Goal: Information Seeking & Learning: Learn about a topic

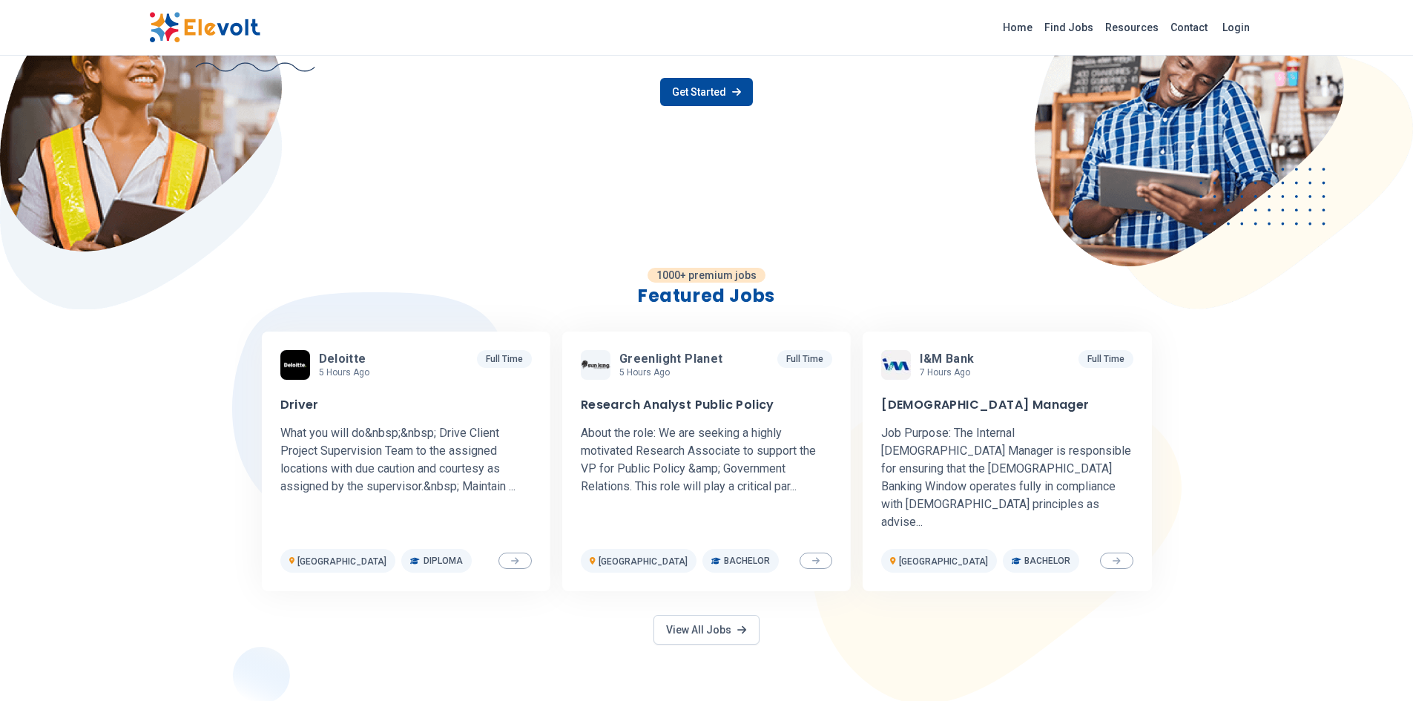
click at [710, 615] on link "View All Jobs" at bounding box center [705, 630] width 105 height 30
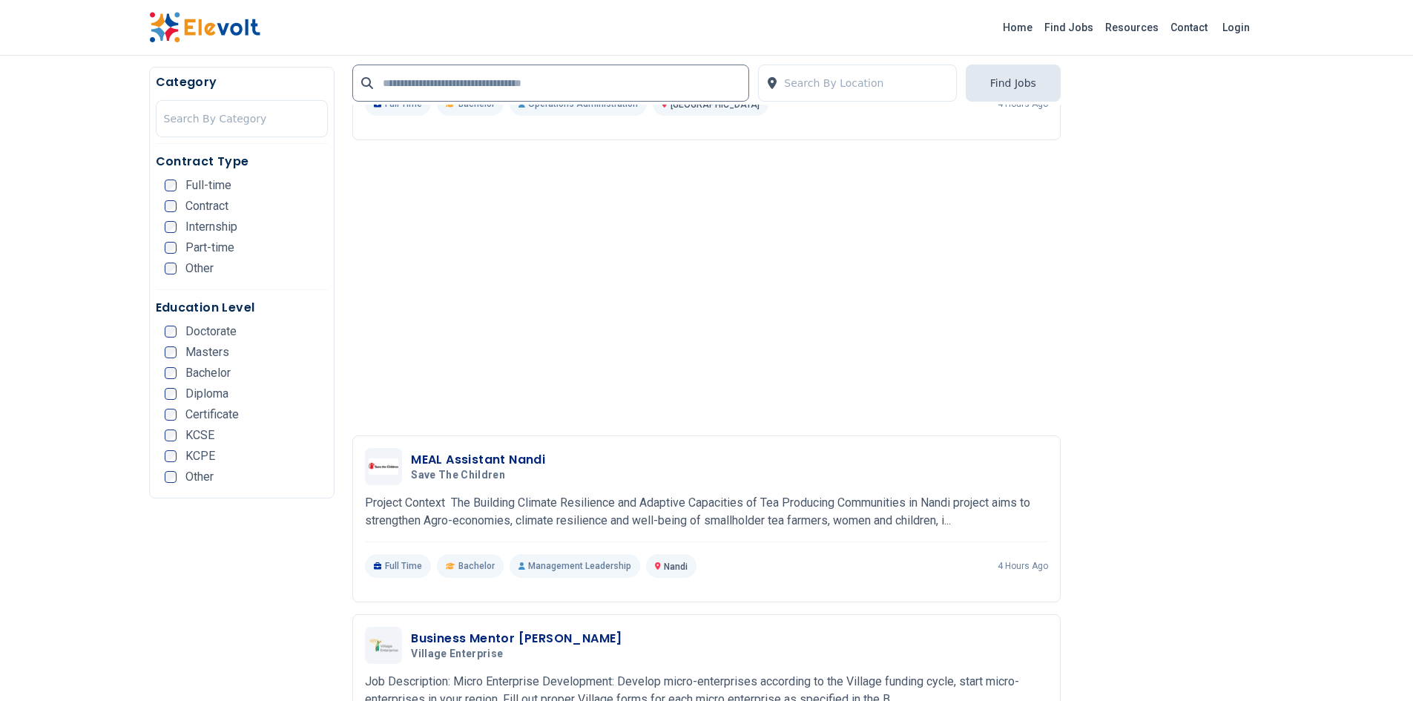
scroll to position [2299, 0]
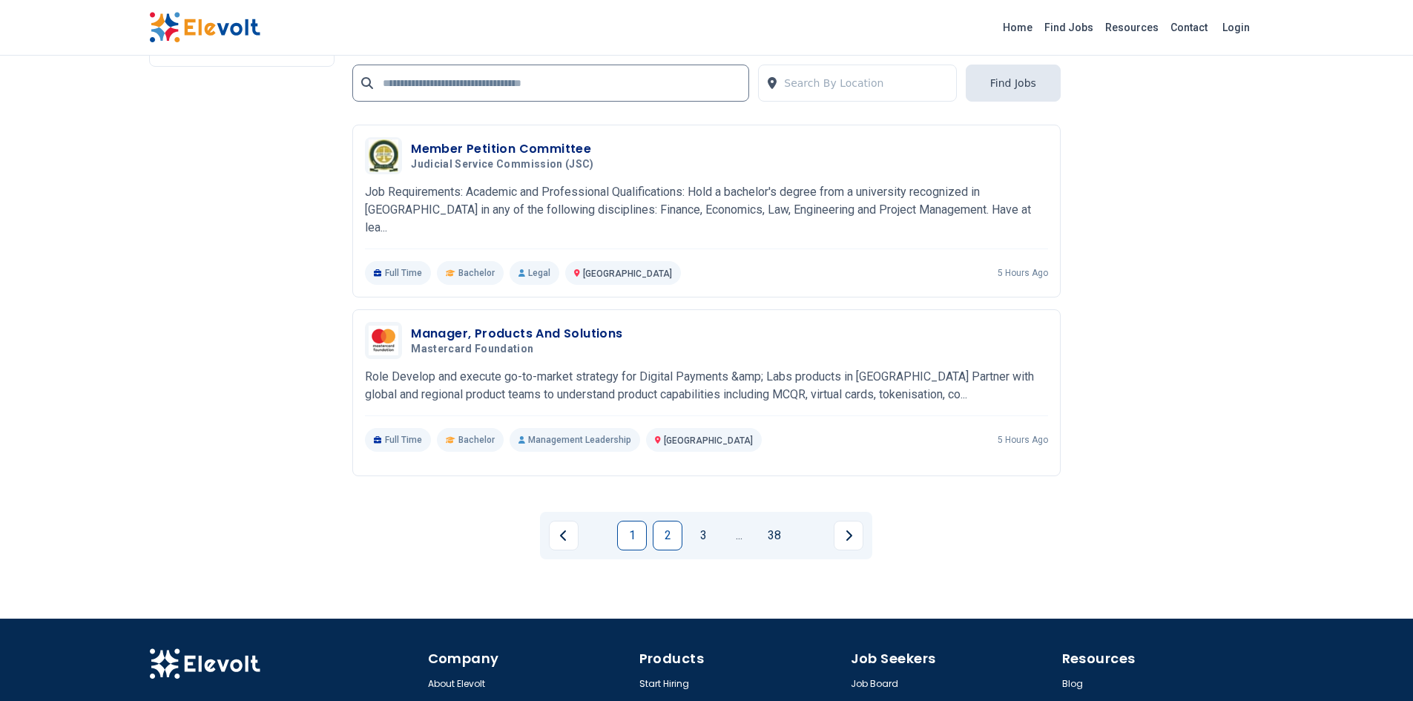
click at [659, 521] on link "2" at bounding box center [668, 536] width 30 height 30
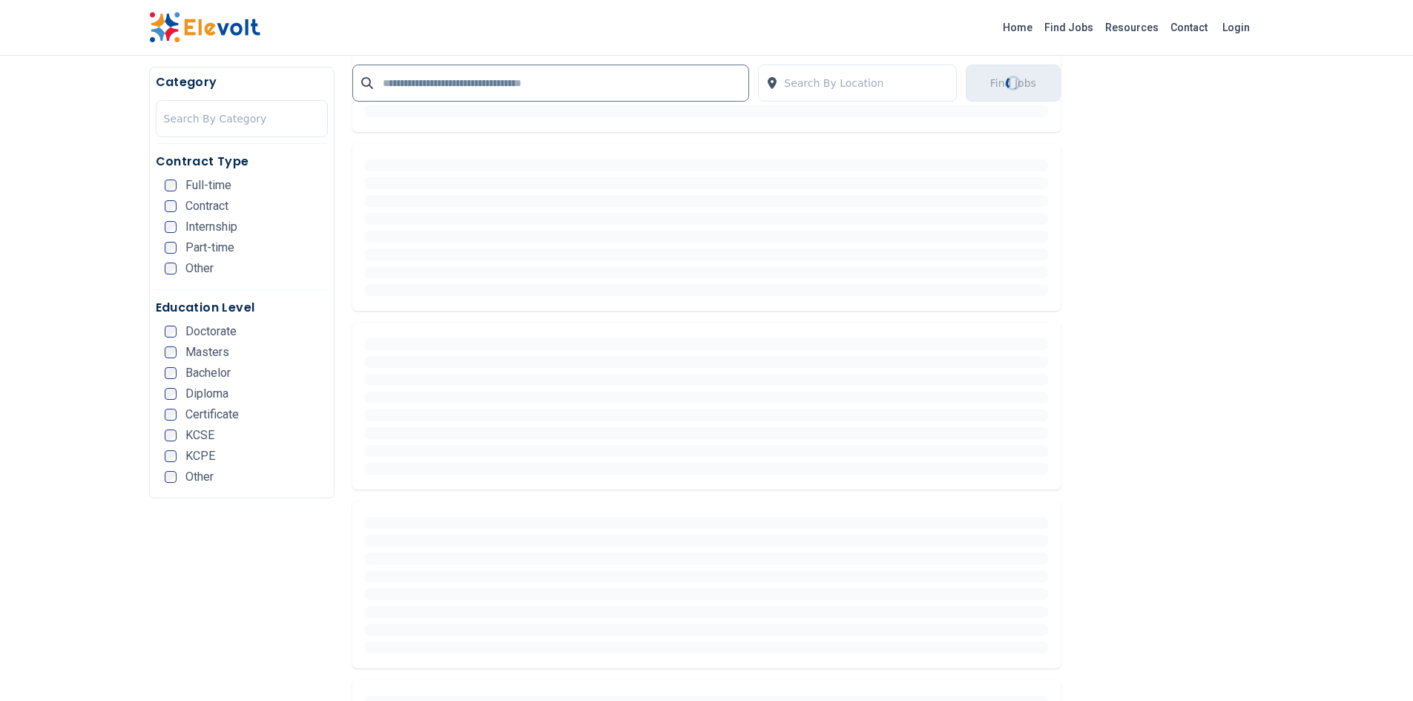
scroll to position [547, 0]
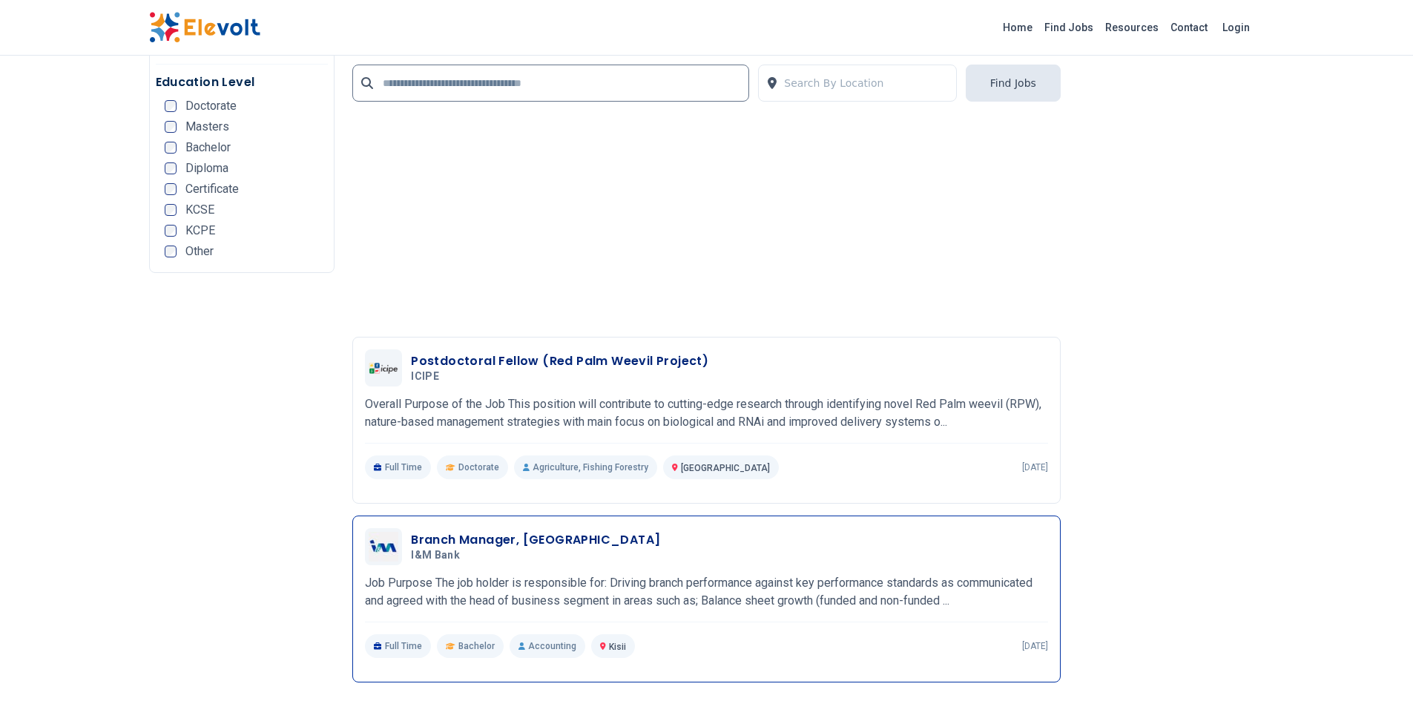
scroll to position [3486, 0]
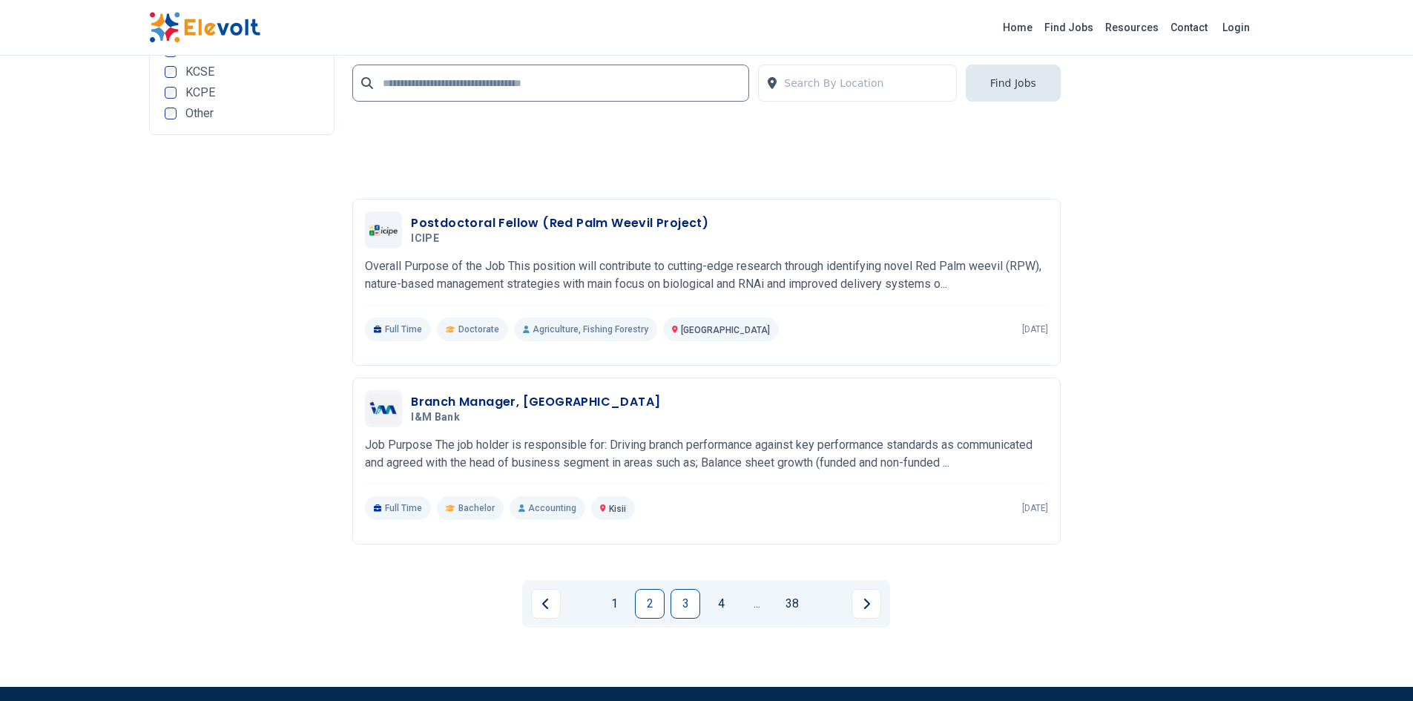
click at [691, 589] on link "3" at bounding box center [685, 604] width 30 height 30
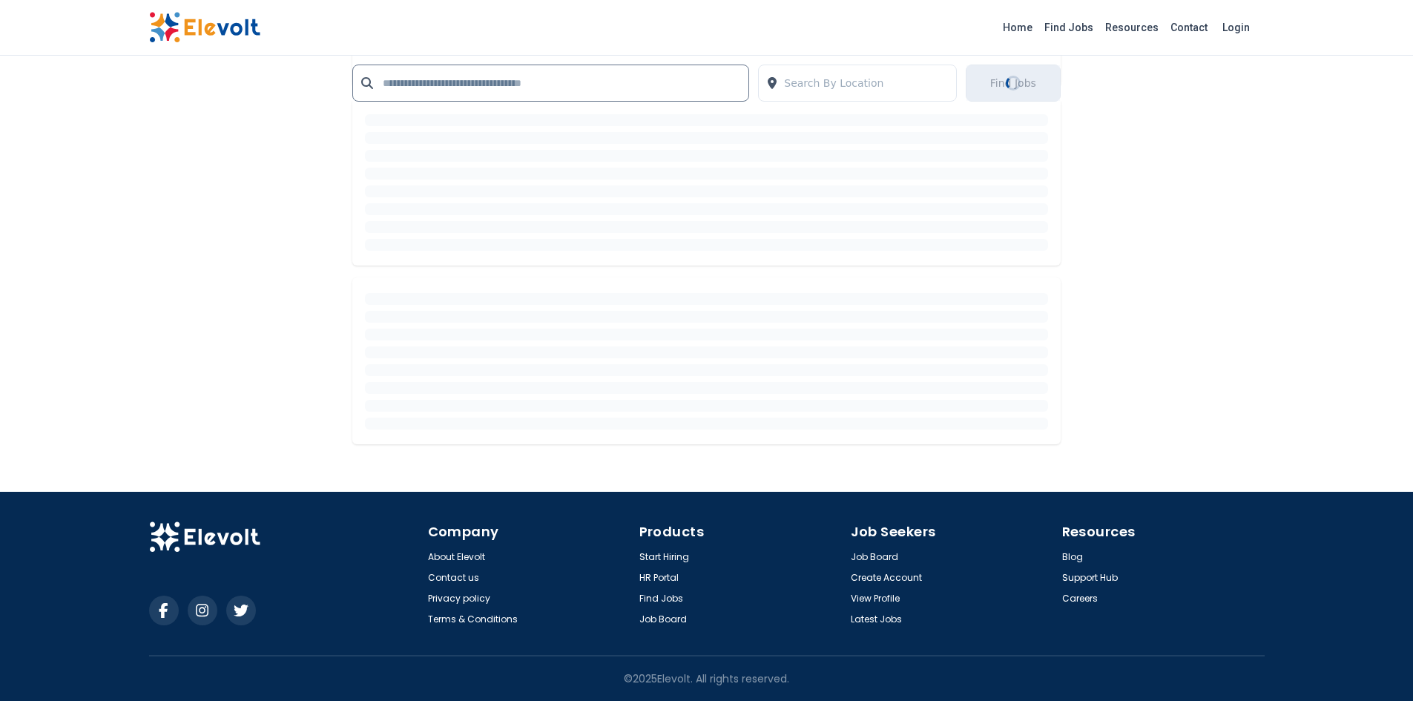
scroll to position [2164, 0]
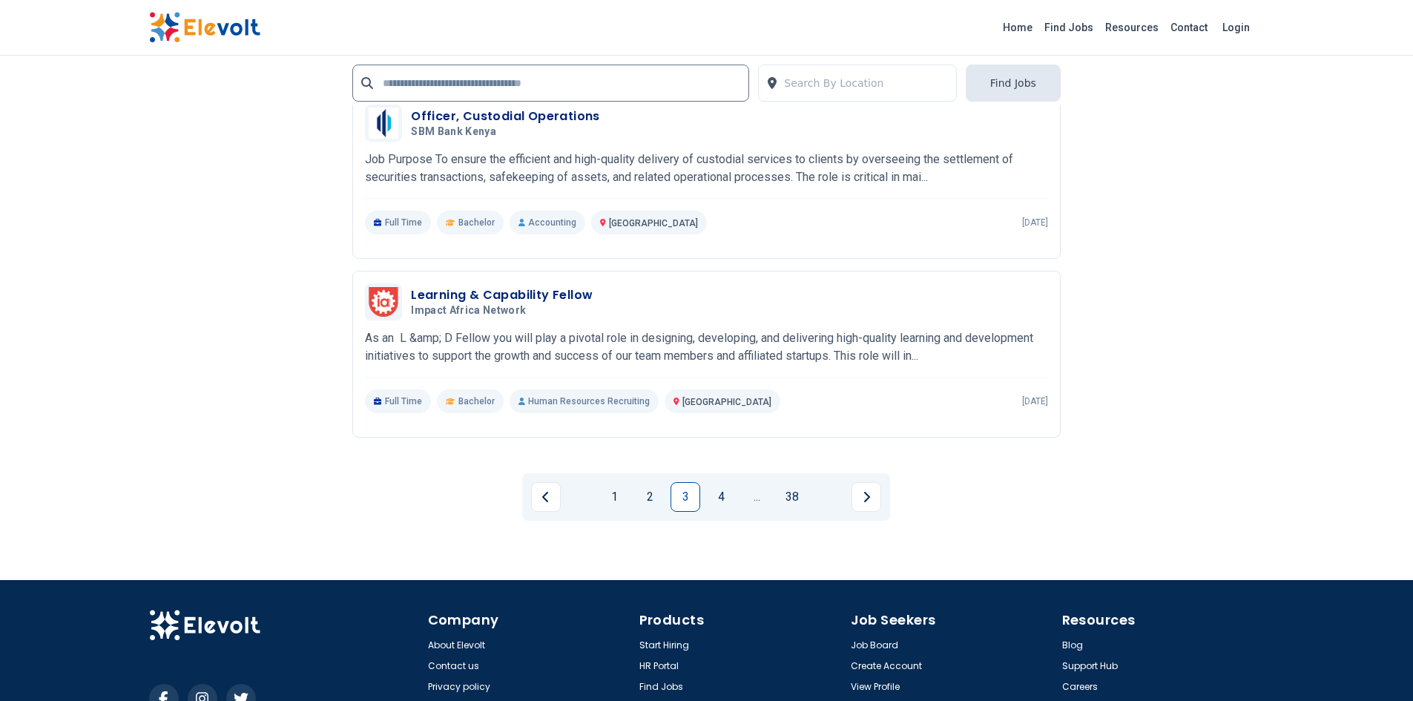
scroll to position [3263, 0]
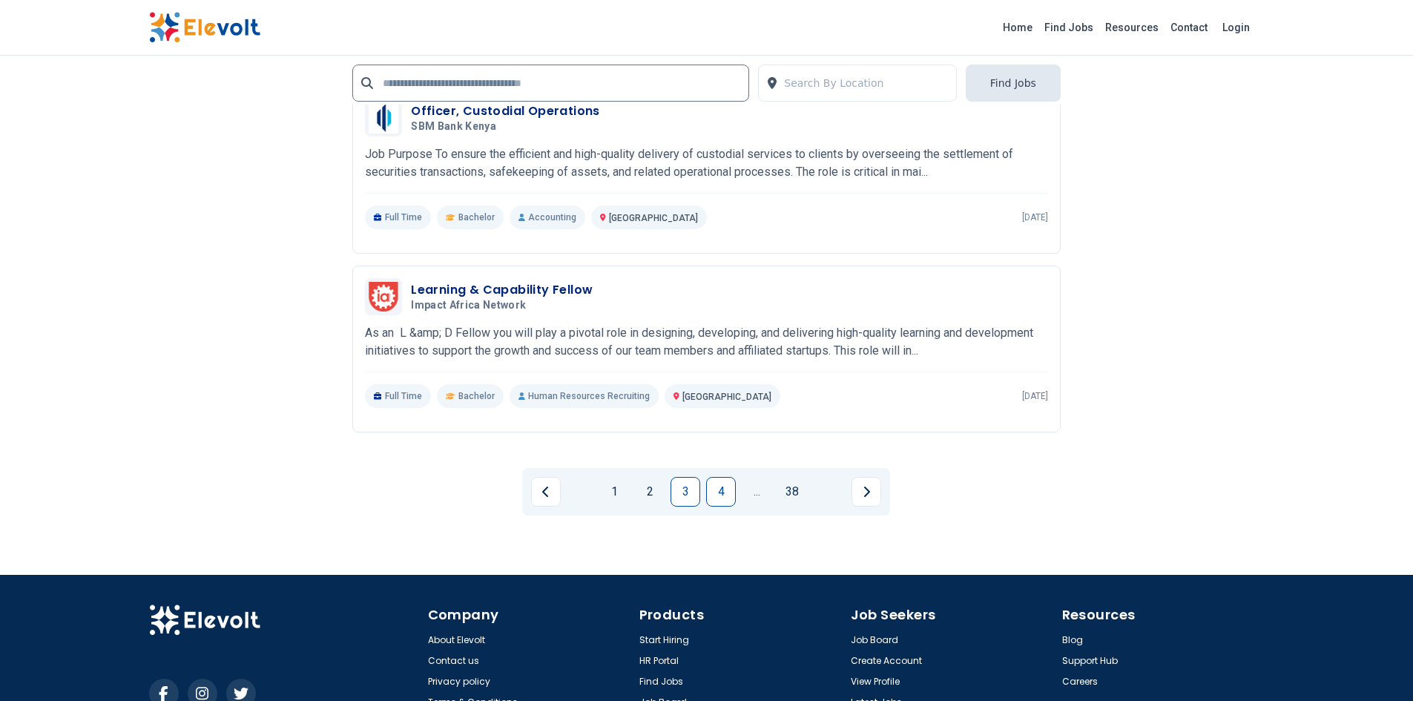
click at [725, 496] on link "4" at bounding box center [721, 492] width 30 height 30
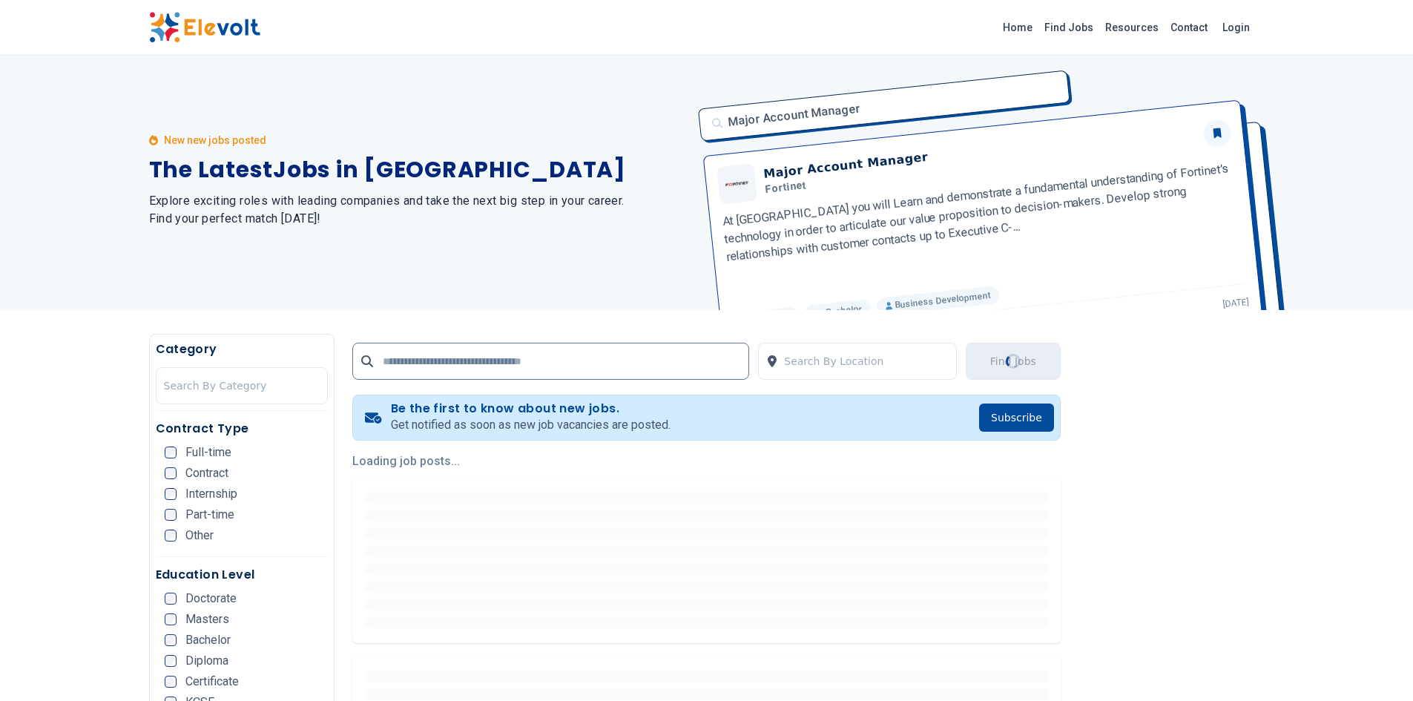
scroll to position [0, 0]
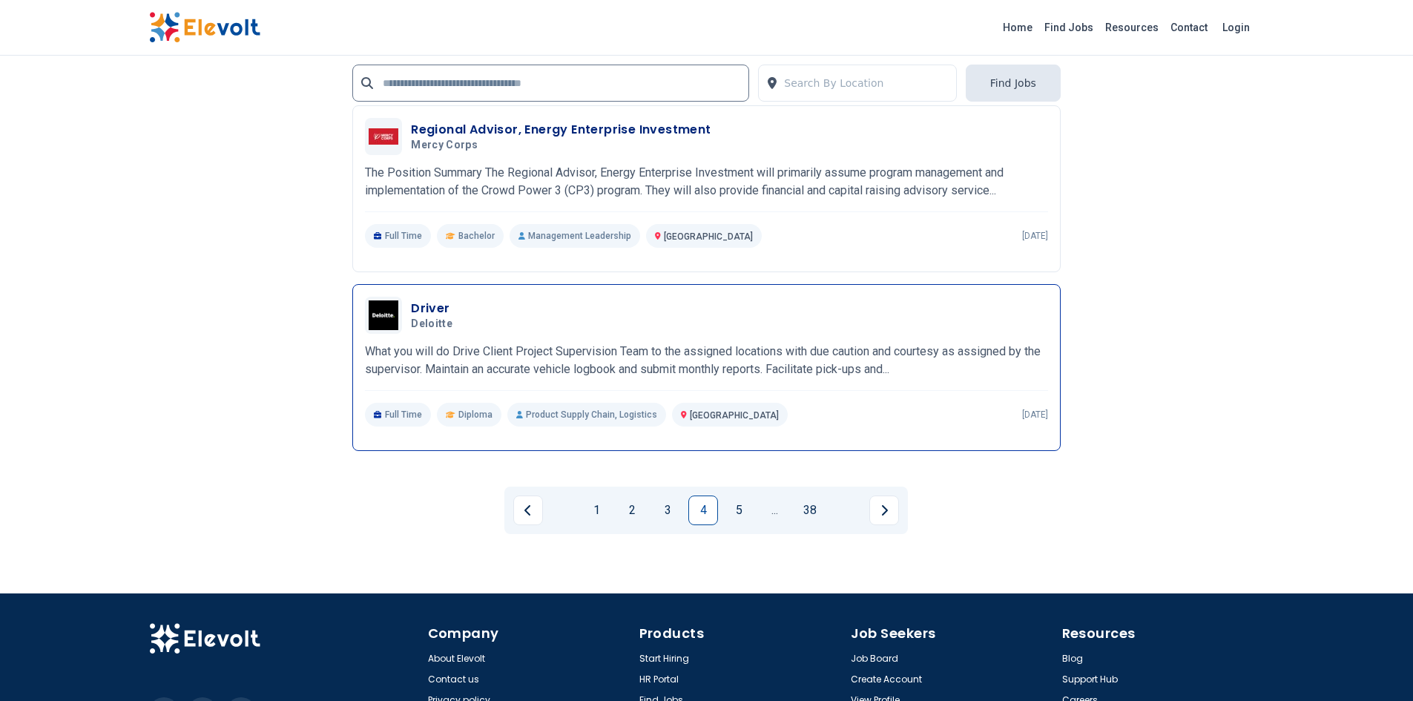
scroll to position [2969, 0]
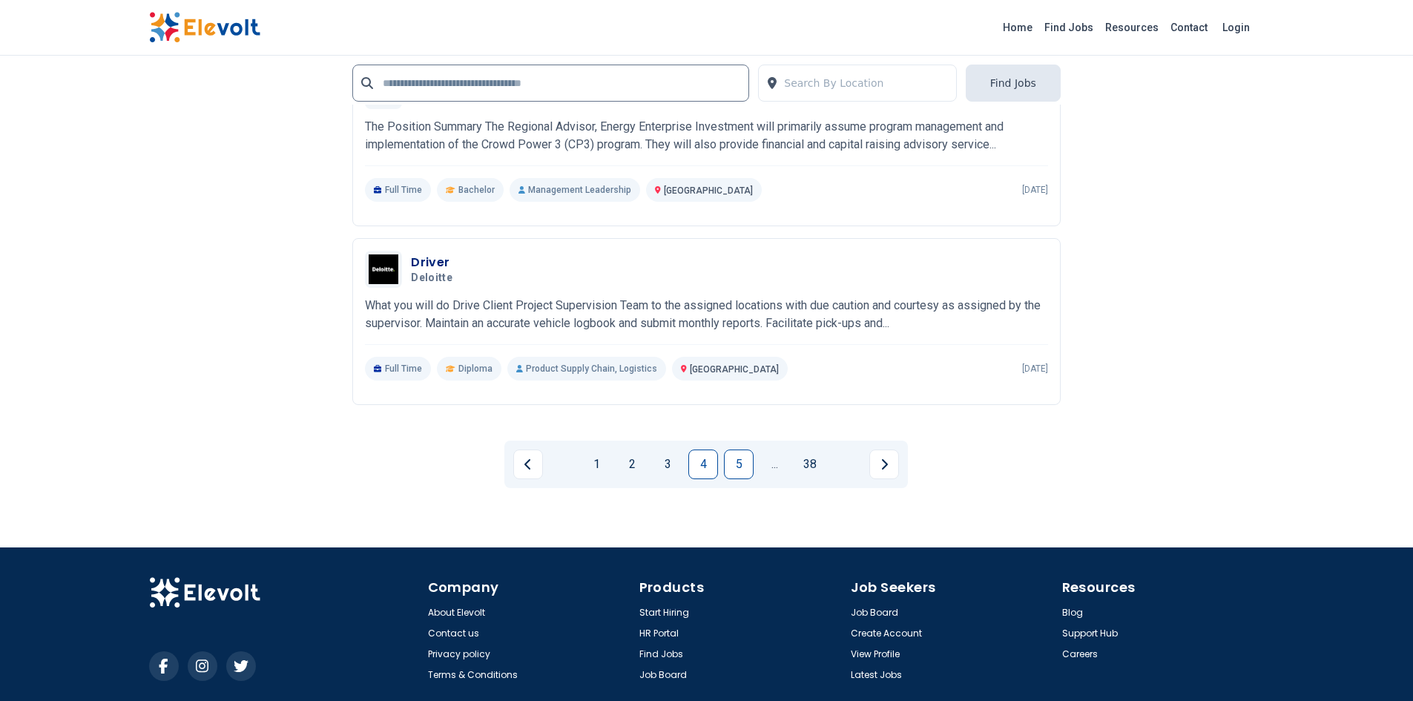
click at [742, 456] on link "5" at bounding box center [739, 464] width 30 height 30
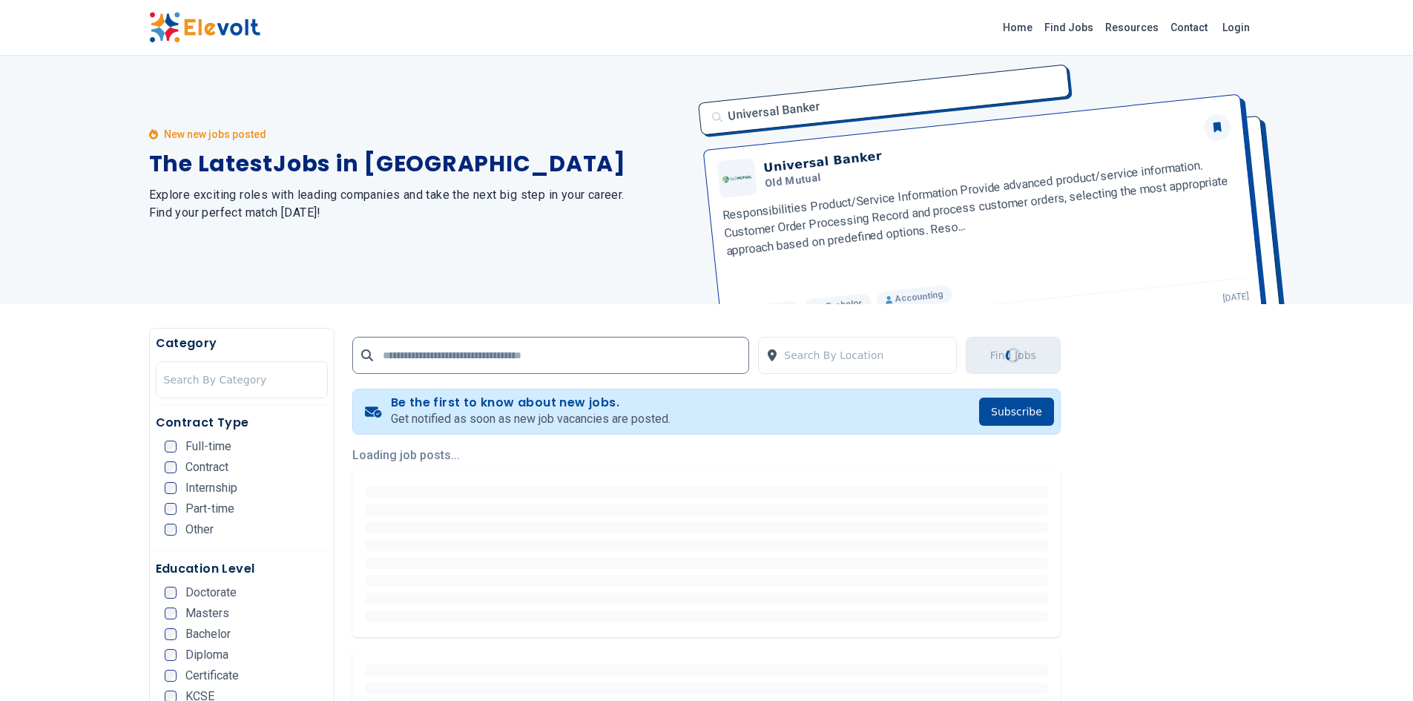
scroll to position [0, 0]
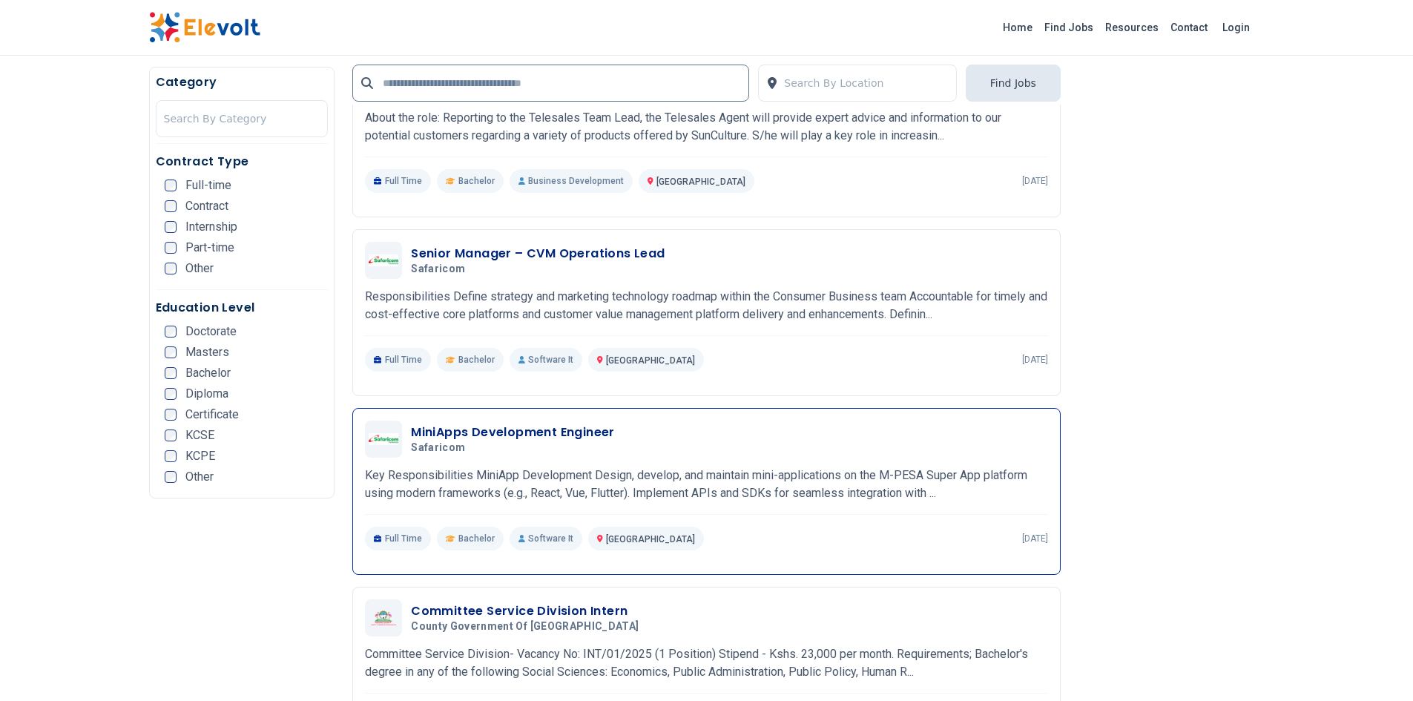
scroll to position [519, 0]
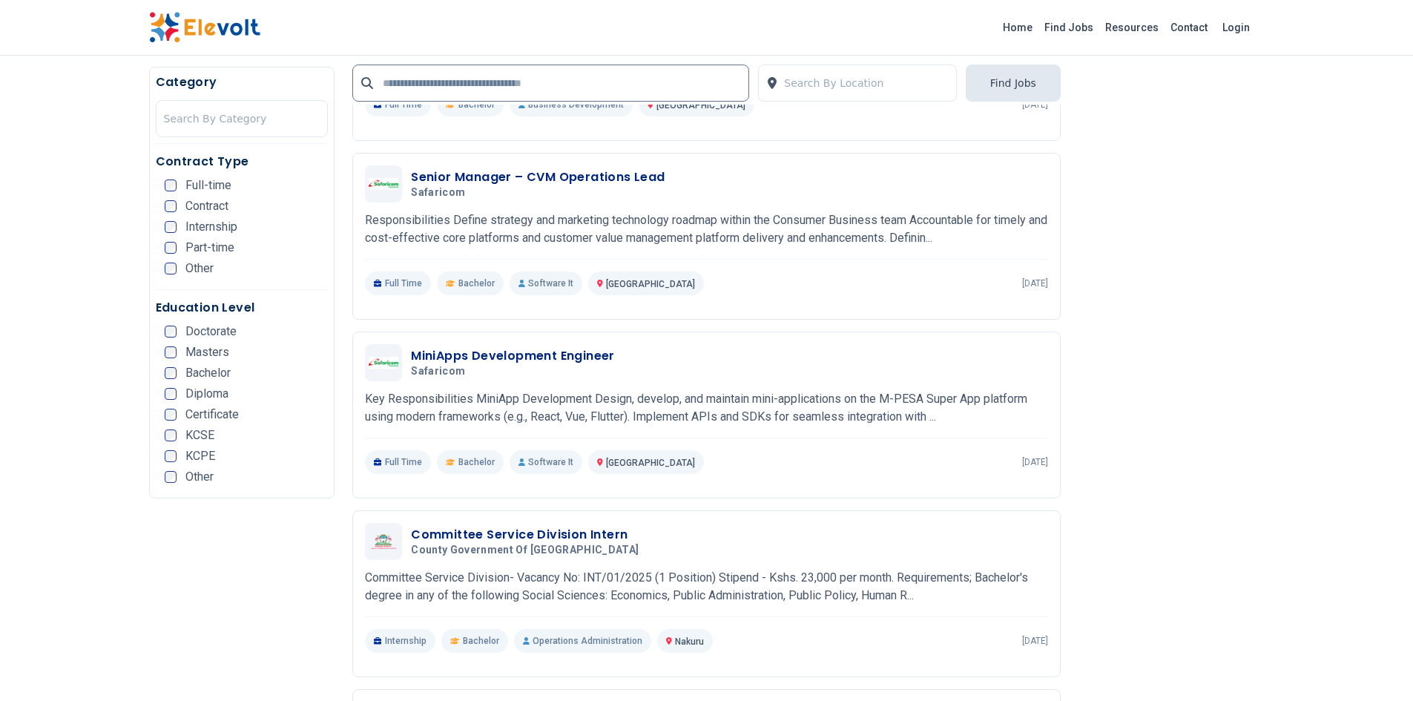
click at [304, 411] on li "Certificate" at bounding box center [247, 415] width 164 height 12
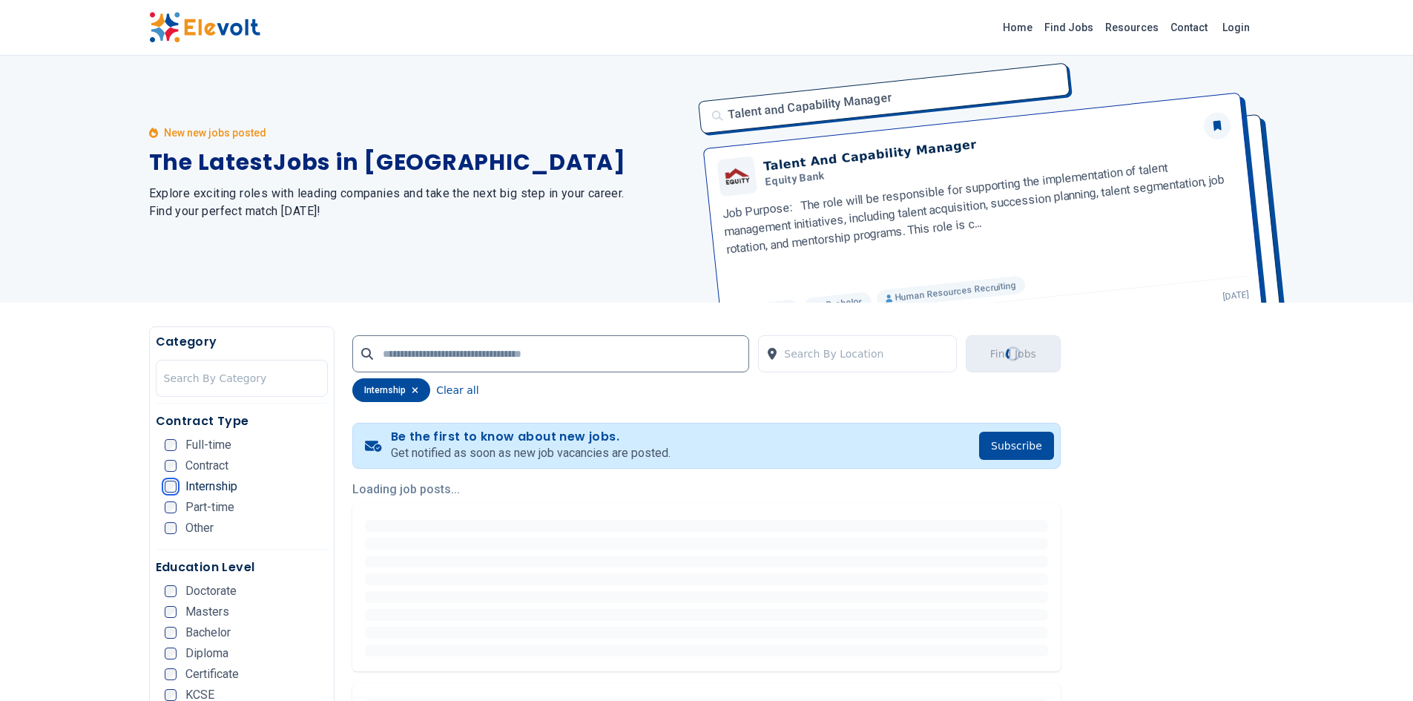
scroll to position [0, 0]
